Goal: Navigation & Orientation: Find specific page/section

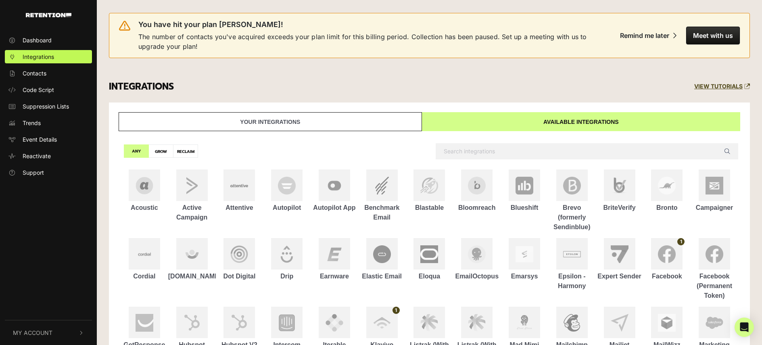
click at [35, 328] on span "My Account" at bounding box center [33, 332] width 40 height 8
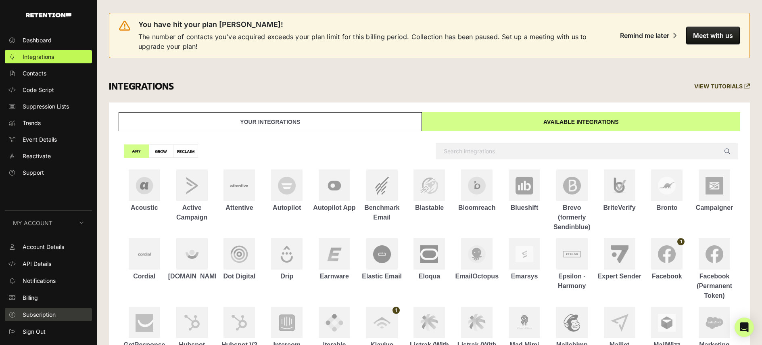
click at [40, 313] on span "Subscription" at bounding box center [39, 314] width 33 height 8
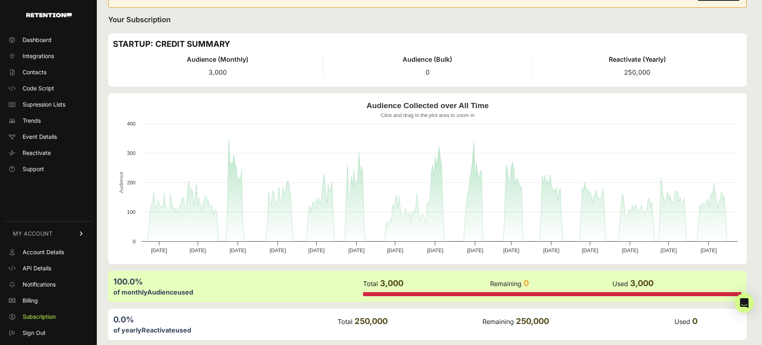
scroll to position [67, 0]
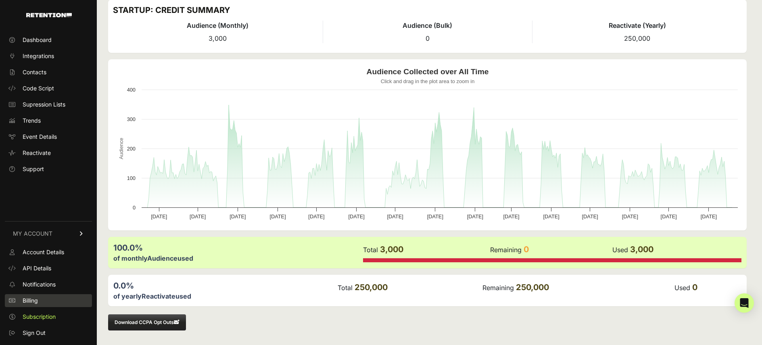
click at [27, 299] on span "Billing" at bounding box center [30, 300] width 15 height 8
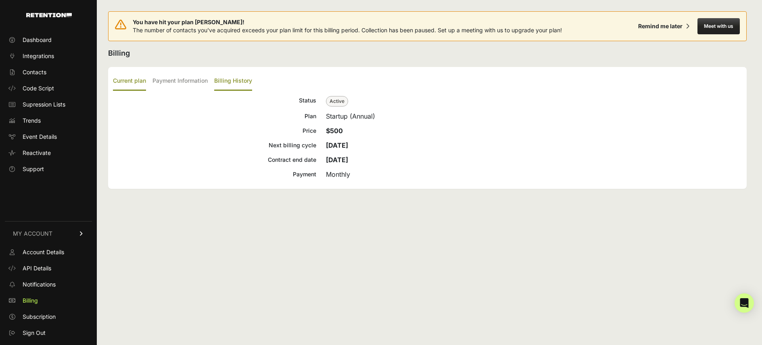
click at [218, 84] on label "Billing History" at bounding box center [233, 81] width 38 height 19
click at [0, 0] on input "Billing History" at bounding box center [0, 0] width 0 height 0
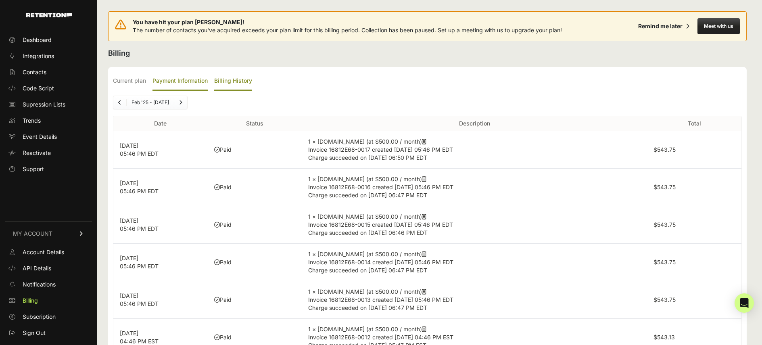
click at [192, 82] on label "Payment Information" at bounding box center [179, 81] width 55 height 19
click at [0, 0] on input "Payment Information" at bounding box center [0, 0] width 0 height 0
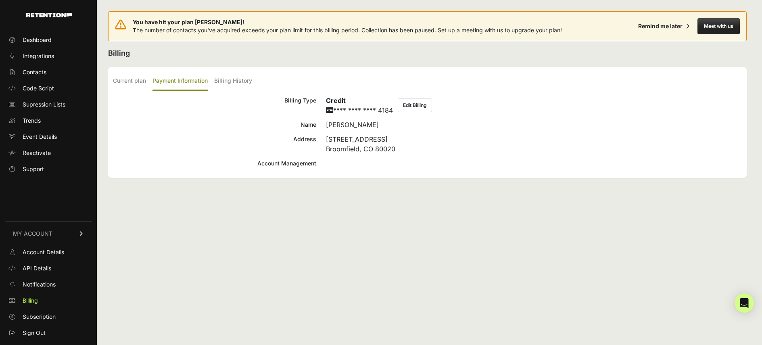
click at [282, 165] on div "Account Management" at bounding box center [214, 164] width 203 height 10
click at [296, 167] on div "Account Management" at bounding box center [214, 164] width 203 height 10
click at [744, 302] on icon "Open Intercom Messenger" at bounding box center [743, 303] width 9 height 10
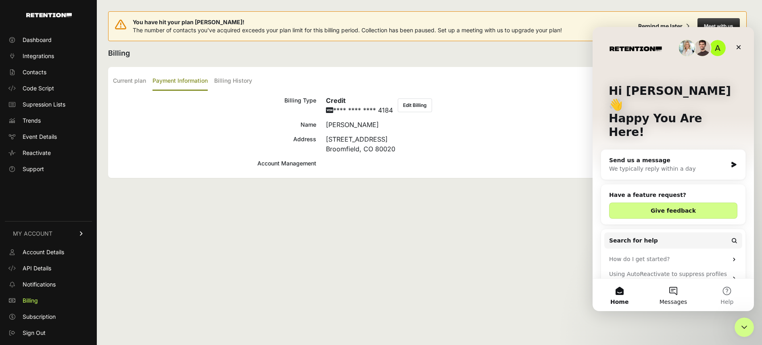
click at [669, 290] on button "Messages" at bounding box center [673, 295] width 54 height 32
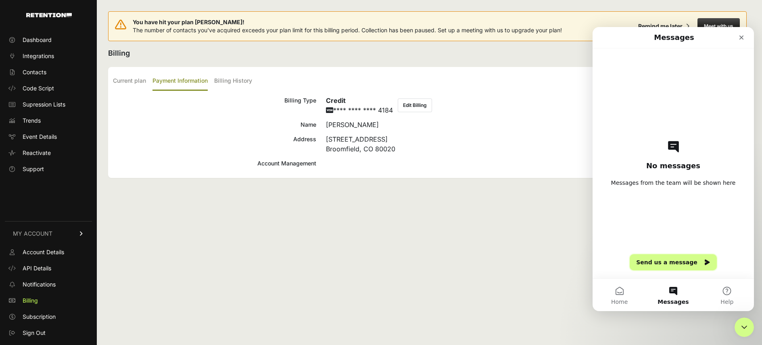
click at [679, 261] on button "Send us a message" at bounding box center [673, 262] width 87 height 16
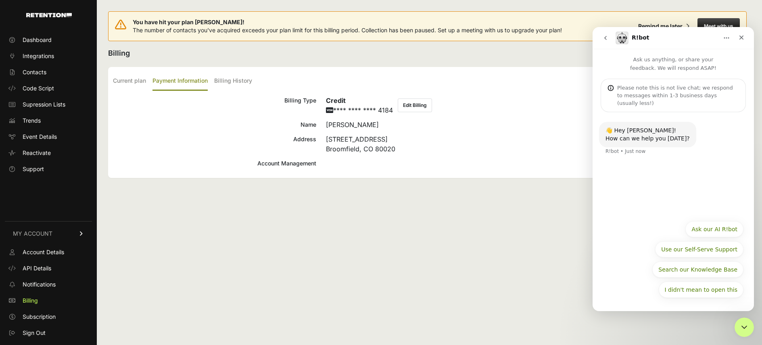
click at [633, 149] on div "R!bot • Just now" at bounding box center [625, 151] width 40 height 5
drag, startPoint x: 637, startPoint y: 212, endPoint x: 639, endPoint y: 206, distance: 6.3
click at [637, 211] on div "👋 Hey Ariele! How can we help you today? R!bot • Just now" at bounding box center [673, 164] width 161 height 104
click at [654, 94] on div "Please note this is not live chat; we respond to messages within 1-3 business d…" at bounding box center [678, 95] width 122 height 23
click at [678, 84] on div "Please note this is not live chat; we respond to messages within 1-3 business d…" at bounding box center [673, 95] width 145 height 33
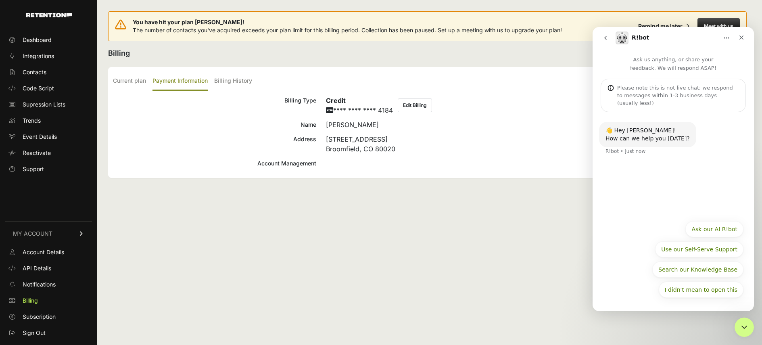
click at [673, 89] on div "Please note this is not live chat; we respond to messages within 1-3 business d…" at bounding box center [678, 95] width 122 height 23
click at [603, 36] on icon "go back" at bounding box center [605, 38] width 6 height 6
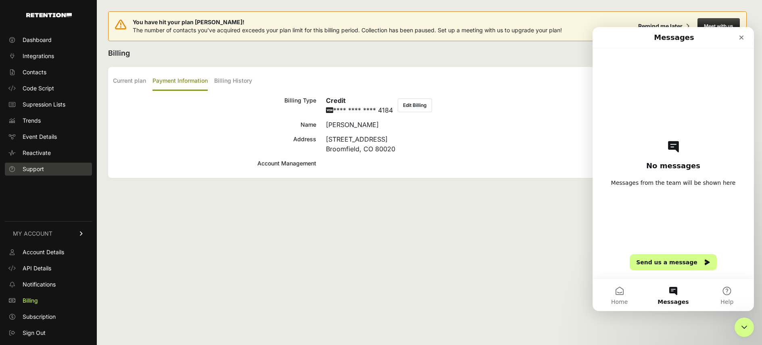
click at [34, 170] on span "Support" at bounding box center [33, 169] width 21 height 8
click at [741, 35] on icon "Close" at bounding box center [741, 37] width 6 height 6
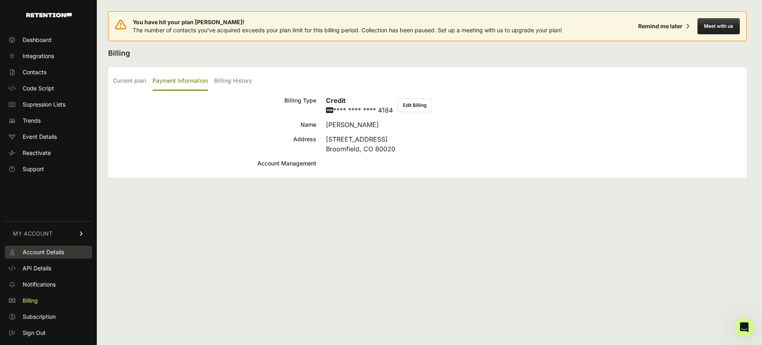
click at [50, 254] on span "Account Details" at bounding box center [44, 252] width 42 height 8
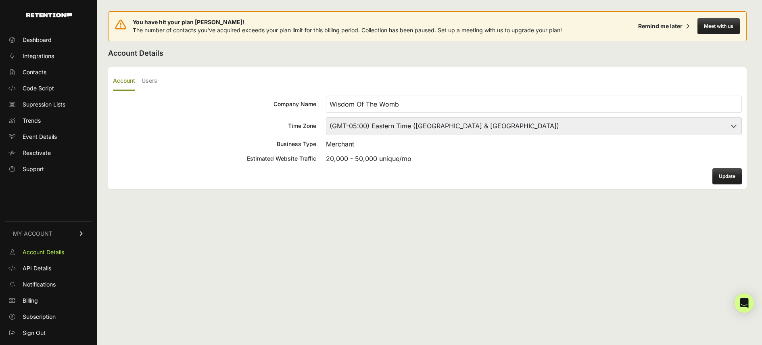
drag, startPoint x: 408, startPoint y: 108, endPoint x: 321, endPoint y: 108, distance: 87.1
click at [321, 108] on label "Company Name Wisdom Of The Womb" at bounding box center [427, 104] width 629 height 17
click at [40, 154] on span "Reactivate" at bounding box center [37, 153] width 28 height 8
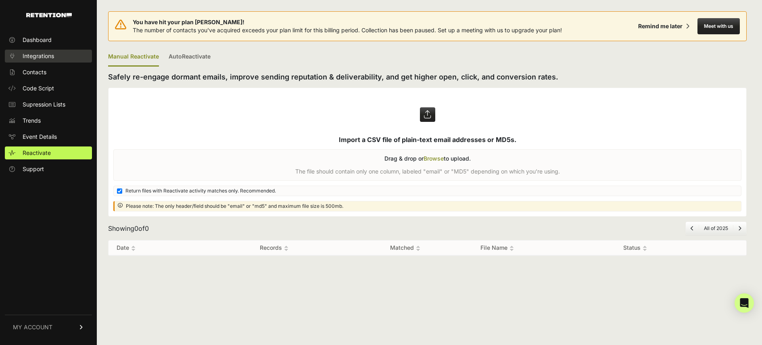
click at [44, 53] on span "Integrations" at bounding box center [38, 56] width 31 height 8
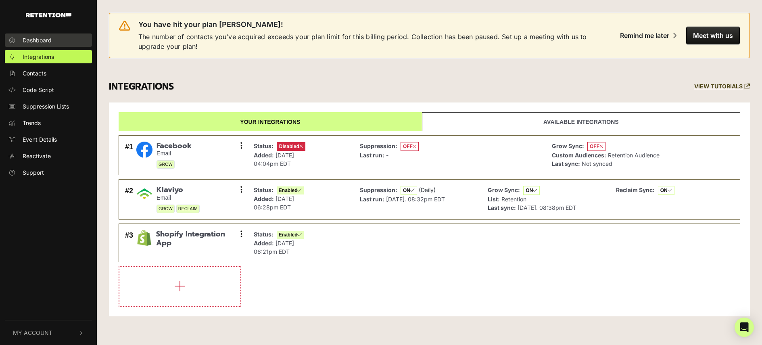
click at [72, 39] on link "Dashboard" at bounding box center [48, 39] width 87 height 13
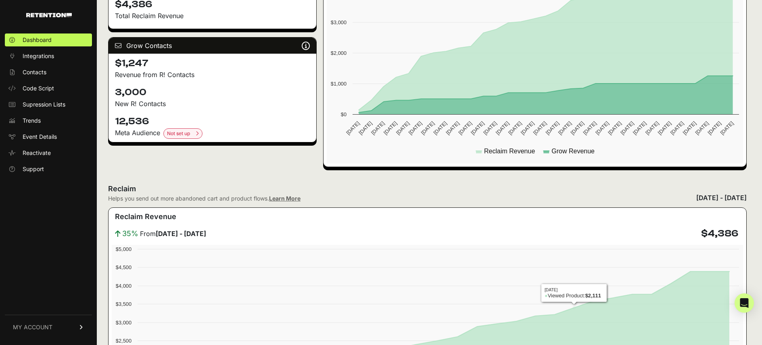
scroll to position [260, 0]
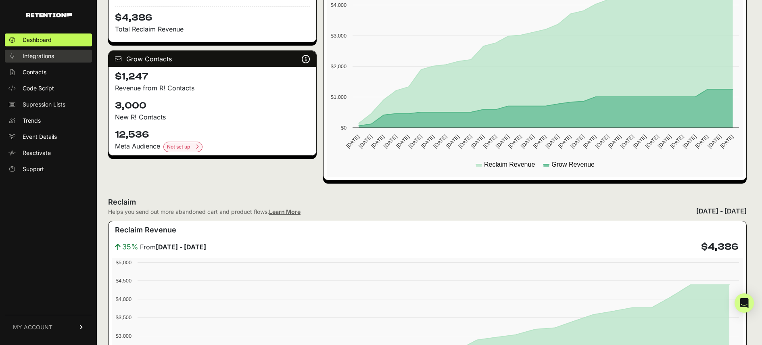
click at [48, 56] on span "Integrations" at bounding box center [38, 56] width 31 height 8
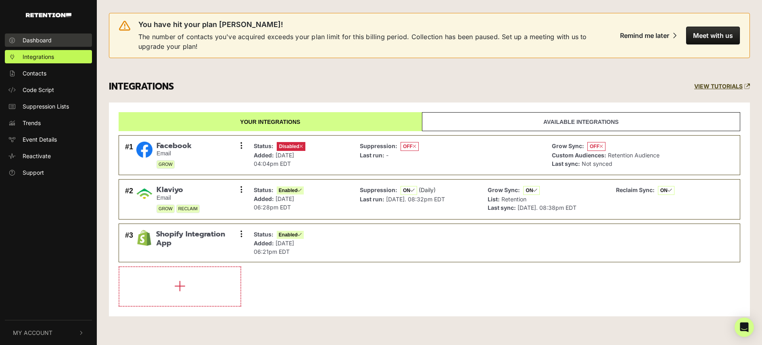
click at [39, 40] on span "Dashboard" at bounding box center [37, 40] width 29 height 8
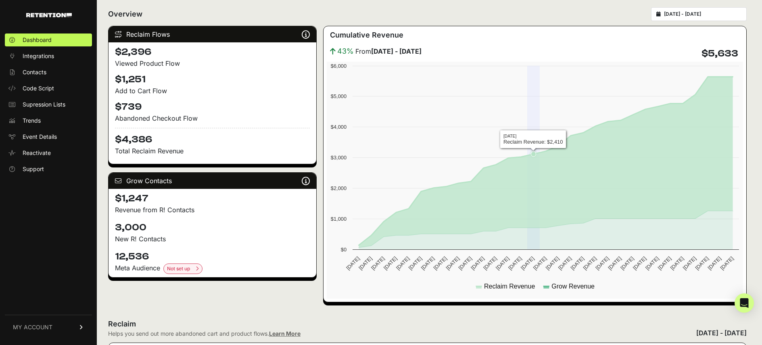
scroll to position [139, 0]
